Goal: Transaction & Acquisition: Purchase product/service

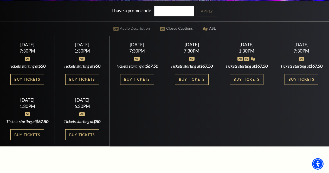
scroll to position [131, 0]
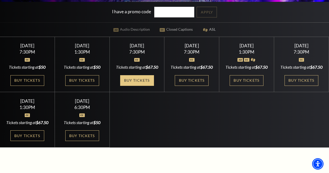
click at [148, 86] on link "Buy Tickets" at bounding box center [137, 80] width 34 height 11
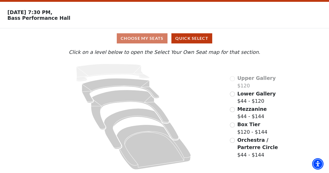
scroll to position [16, 0]
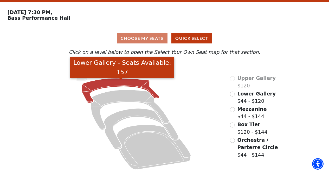
click at [106, 83] on icon "Lower Gallery - Seats Available: 157" at bounding box center [120, 90] width 77 height 24
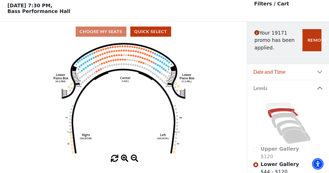
scroll to position [24, 0]
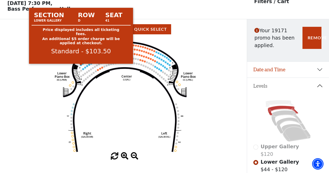
click at [81, 66] on circle at bounding box center [81, 65] width 2 height 2
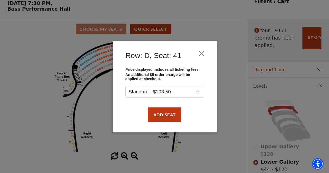
click at [80, 67] on div "Row: D, Seat: 41 Price displayed includes all ticketing fees. An additional $5 …" at bounding box center [164, 86] width 329 height 173
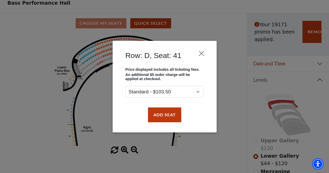
scroll to position [31, 0]
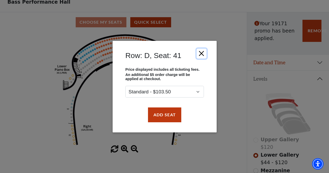
click at [200, 53] on button "Close" at bounding box center [201, 53] width 10 height 10
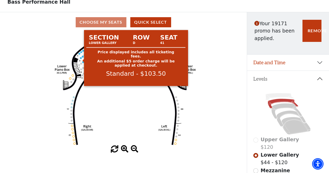
click at [81, 59] on circle at bounding box center [81, 58] width 2 height 2
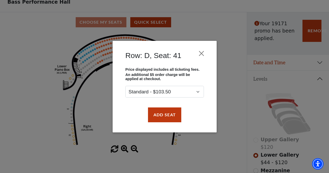
click at [83, 58] on div "Row: D, Seat: 41 Price displayed includes all ticketing fees. An additional $5 …" at bounding box center [164, 86] width 329 height 173
click at [159, 114] on button "Add Seat" at bounding box center [164, 114] width 33 height 15
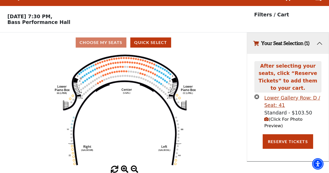
scroll to position [0, 0]
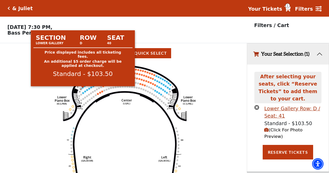
click at [82, 88] on circle at bounding box center [83, 88] width 2 height 2
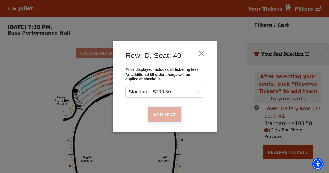
click at [165, 112] on button "Add Seat" at bounding box center [164, 114] width 33 height 15
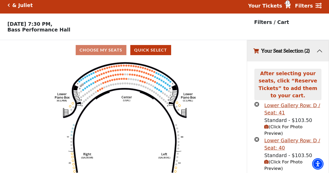
click at [84, 84] on use "Seat Selected" at bounding box center [85, 83] width 2 height 2
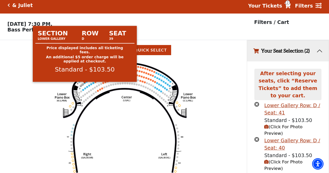
click at [84, 84] on circle at bounding box center [85, 83] width 2 height 2
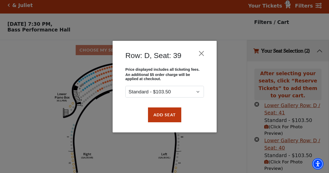
click at [84, 84] on div "Row: D, Seat: 39 Price displayed includes all ticketing fees. An additional $5 …" at bounding box center [164, 86] width 329 height 173
click at [165, 113] on button "Add Seat" at bounding box center [164, 114] width 33 height 15
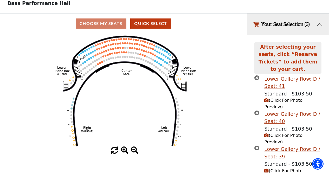
scroll to position [32, 0]
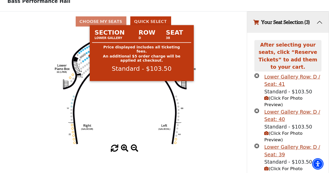
click at [87, 54] on circle at bounding box center [87, 53] width 2 height 2
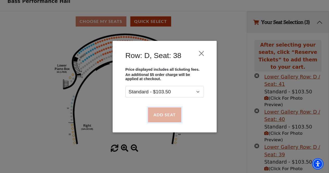
click at [166, 113] on button "Add Seat" at bounding box center [164, 114] width 33 height 15
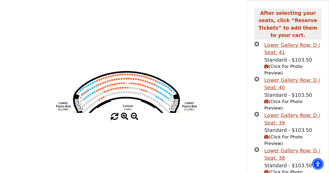
scroll to position [73, 0]
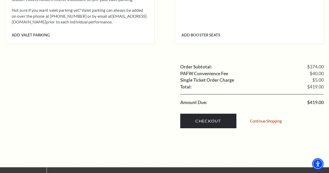
scroll to position [531, 0]
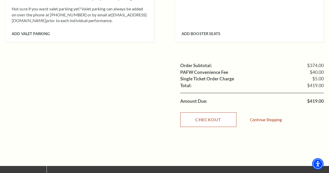
click at [205, 112] on link "Checkout" at bounding box center [208, 119] width 56 height 15
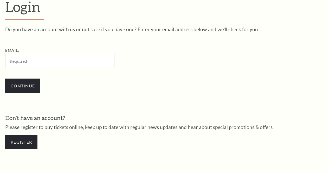
scroll to position [141, 0]
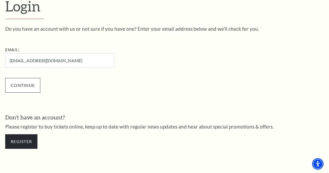
type input "hurtlj@aol.com"
click at [17, 88] on input "Continue" at bounding box center [22, 85] width 35 height 15
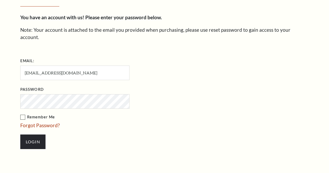
scroll to position [146, 0]
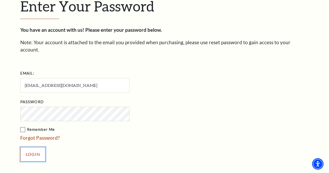
click at [34, 150] on input "Login" at bounding box center [32, 154] width 25 height 15
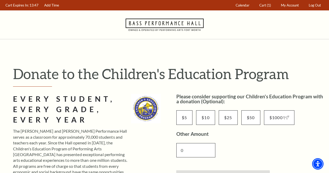
click at [203, 151] on input "0" at bounding box center [195, 150] width 39 height 14
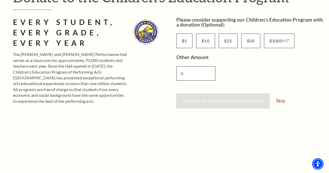
scroll to position [81, 0]
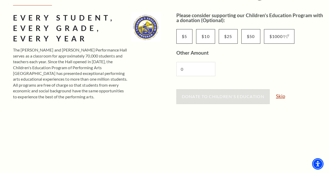
click at [283, 98] on link "Skip" at bounding box center [280, 96] width 9 height 5
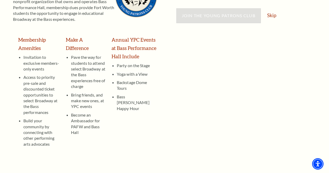
scroll to position [117, 0]
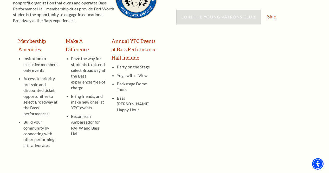
click at [270, 17] on link "Skip" at bounding box center [271, 16] width 9 height 5
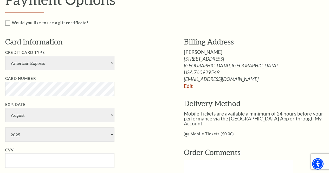
scroll to position [302, 0]
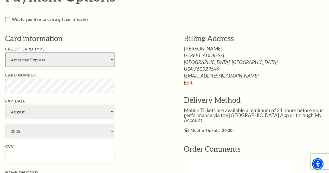
click at [113, 60] on select "American Express Visa Master Card Discover" at bounding box center [59, 60] width 109 height 14
select select "25"
click at [5, 53] on select "American Express Visa Master Card Discover" at bounding box center [59, 60] width 109 height 14
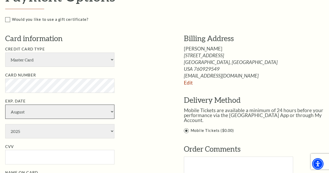
click at [110, 109] on select "January February March April May June July August September October November De…" at bounding box center [59, 112] width 109 height 14
select select "9"
click at [5, 105] on select "January February March April May June July August September October November De…" at bounding box center [59, 112] width 109 height 14
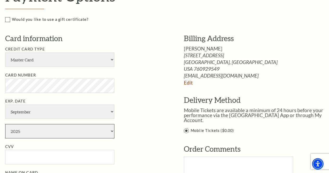
click at [113, 131] on select "2025 2026 2027 2028 2029 2030 2031 2032 2033 2034" at bounding box center [59, 131] width 109 height 14
select select "2027"
click at [5, 124] on select "2025 2026 2027 2028 2029 2030 2031 2032 2033 2034" at bounding box center [59, 131] width 109 height 14
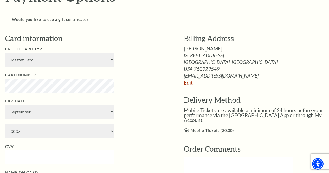
click at [16, 153] on input "CVV" at bounding box center [59, 157] width 109 height 14
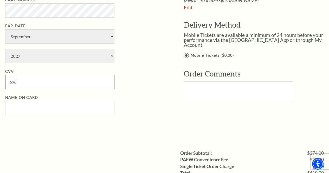
scroll to position [378, 0]
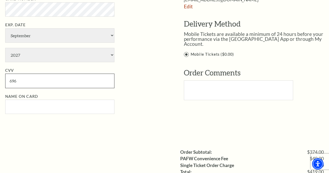
type input "696"
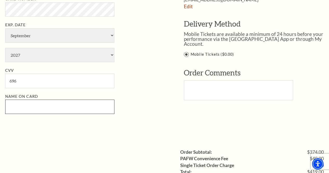
click at [14, 108] on input "Name on Card" at bounding box center [59, 107] width 109 height 14
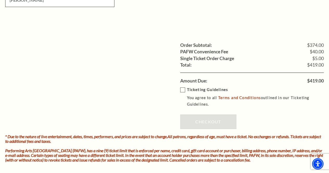
scroll to position [486, 0]
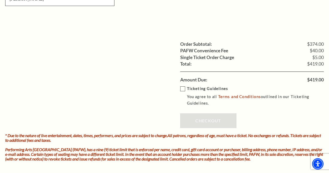
type input "Linda J Hurt"
click at [184, 88] on label "Ticketing Guidelines You agree to all Terms and Conditions outlined in our Tick…" at bounding box center [255, 96] width 151 height 21
click at [0, 0] on input "Ticketing Guidelines You agree to all Terms and Conditions outlined in our Tick…" at bounding box center [0, 0] width 0 height 0
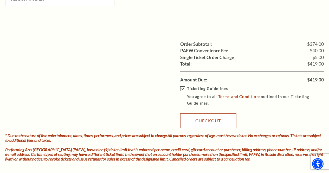
click at [204, 119] on link "Checkout" at bounding box center [208, 120] width 56 height 15
